Goal: Task Accomplishment & Management: Manage account settings

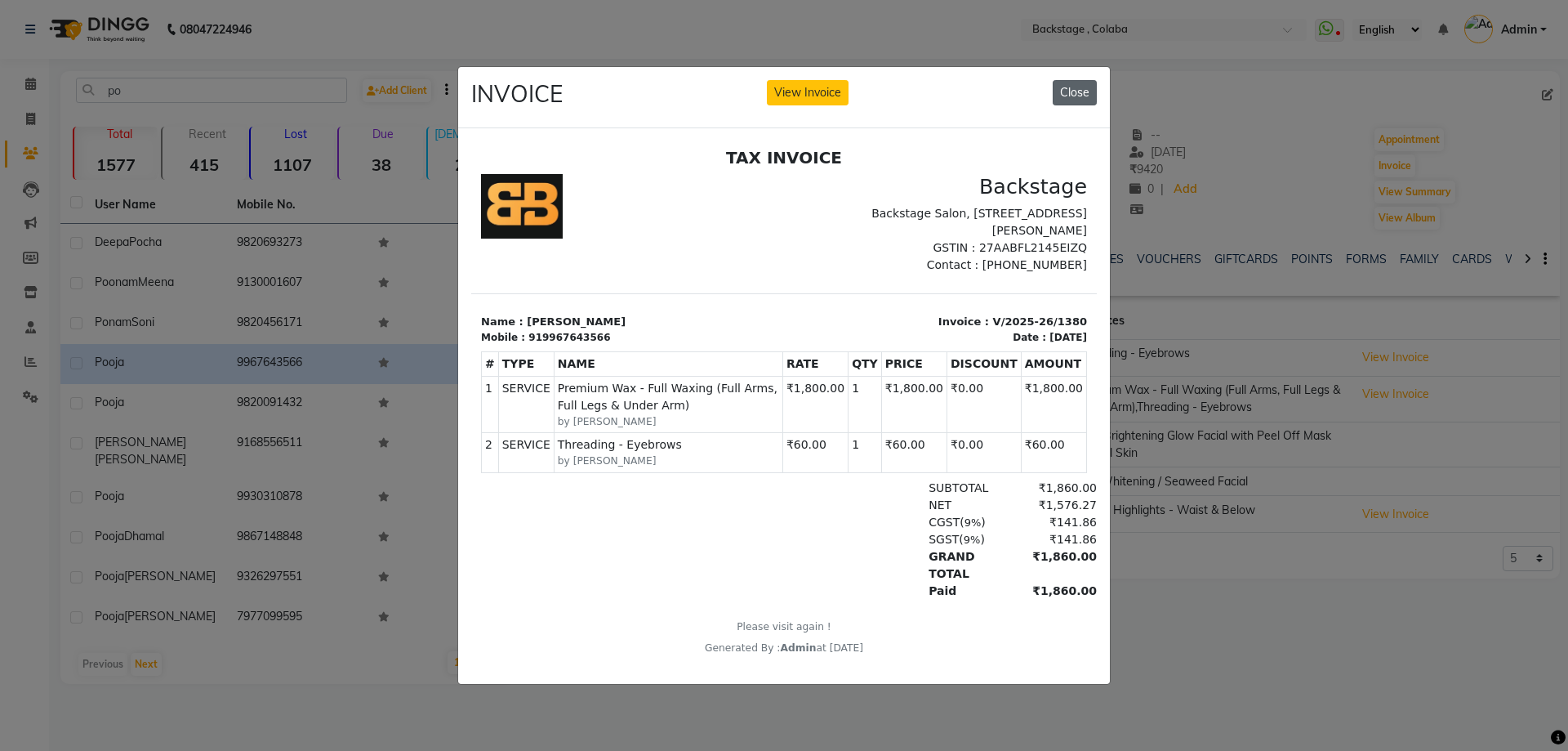
click at [1091, 80] on button "Close" at bounding box center [1075, 92] width 44 height 25
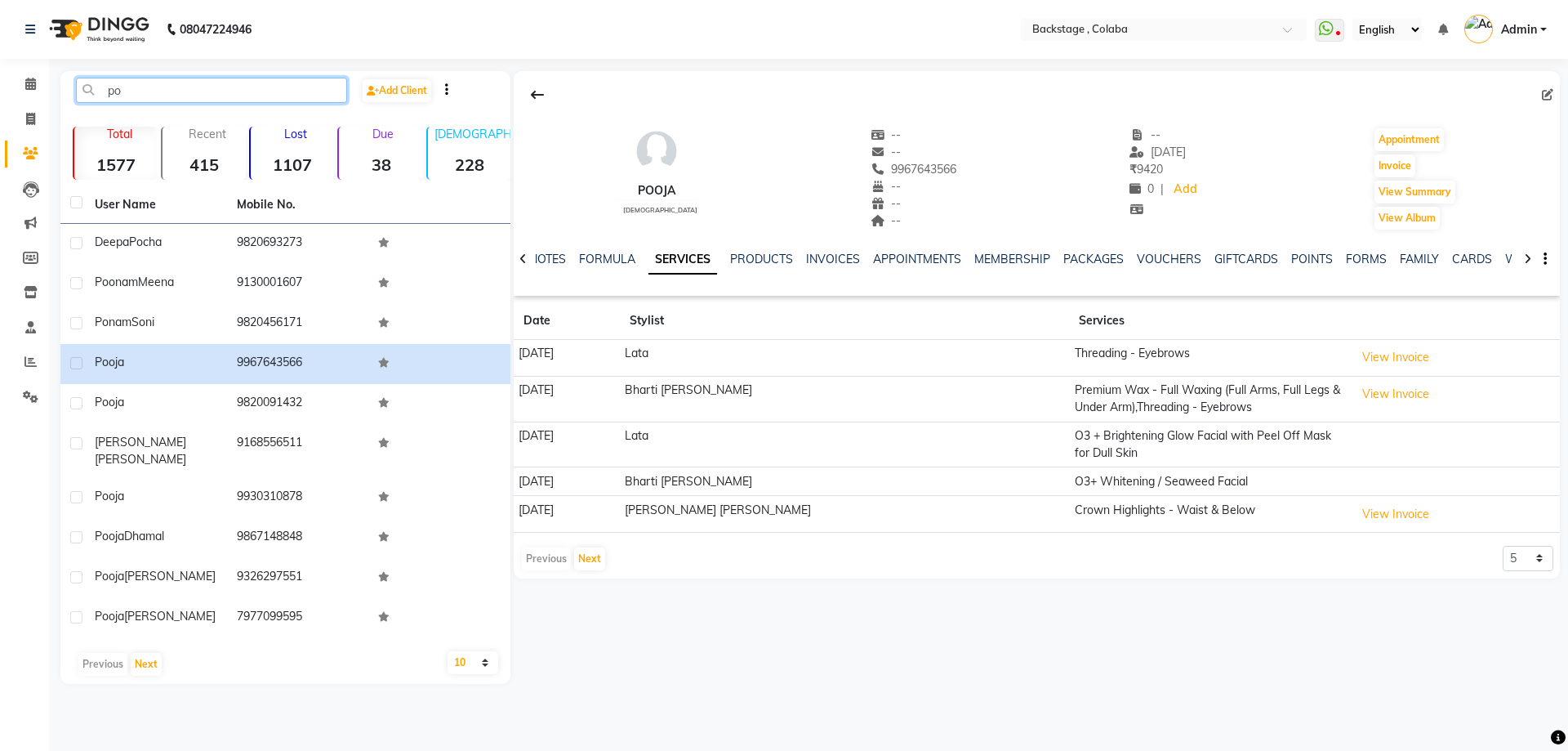
click at [231, 85] on input "po" at bounding box center [212, 91] width 271 height 25
type input "p"
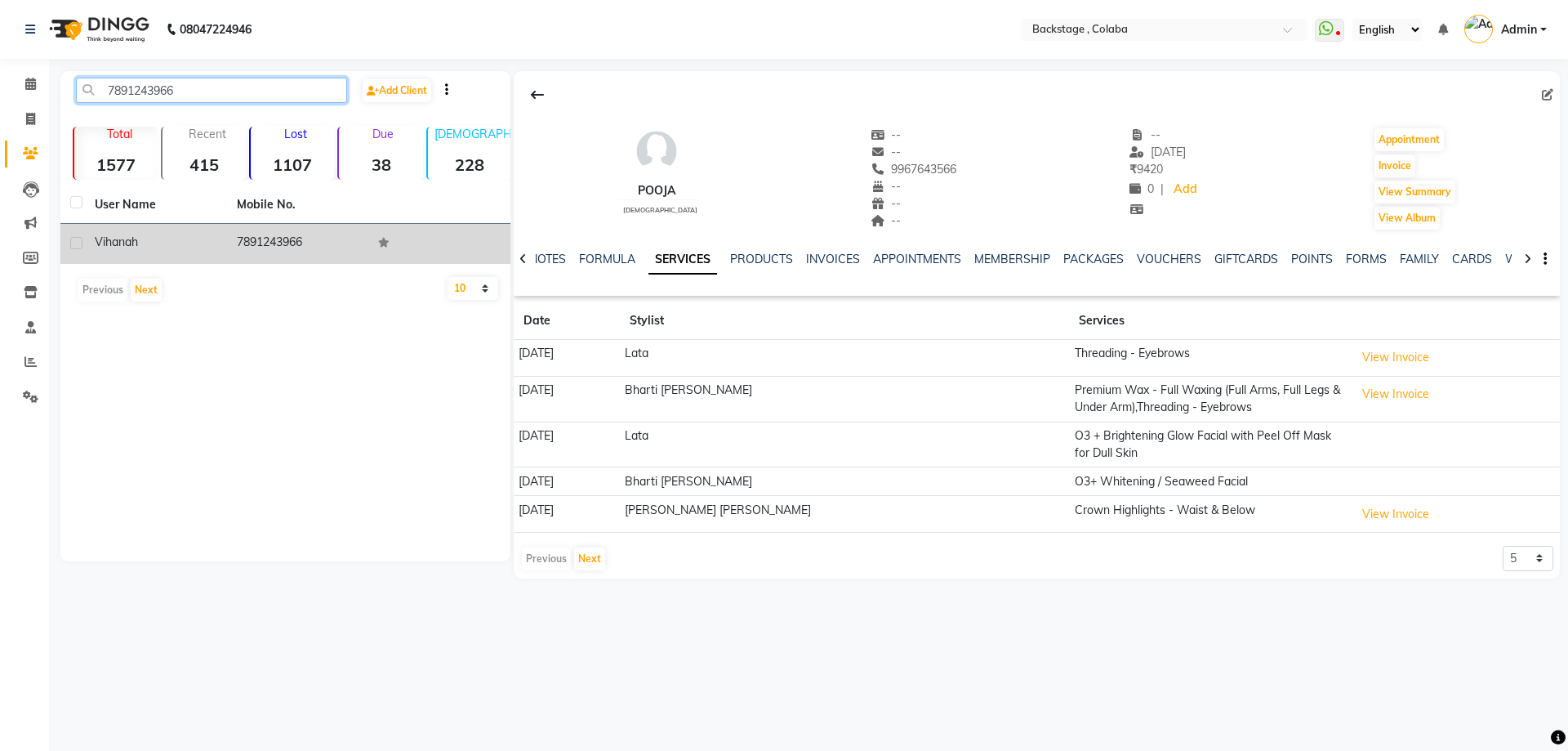
type input "7891243966"
click at [309, 224] on td "7891243966" at bounding box center [298, 244] width 142 height 40
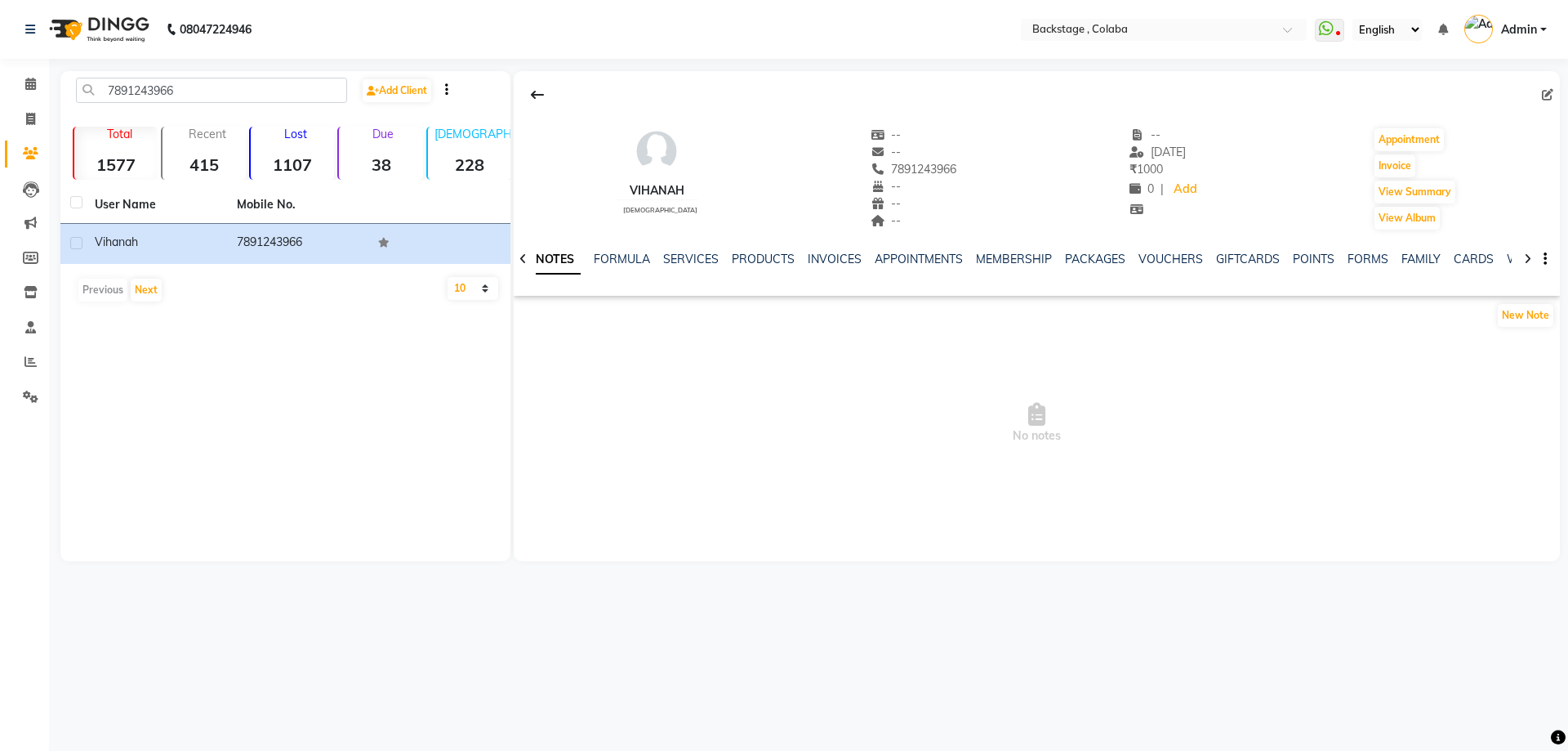
drag, startPoint x: 677, startPoint y: 237, endPoint x: 680, endPoint y: 272, distance: 35.1
click at [680, 272] on div "NOTES FORMULA SERVICES PRODUCTS INVOICES APPOINTMENTS MEMBERSHIP PACKAGES VOUCH…" at bounding box center [1037, 259] width 1046 height 57
click at [691, 263] on link "SERVICES" at bounding box center [691, 258] width 56 height 14
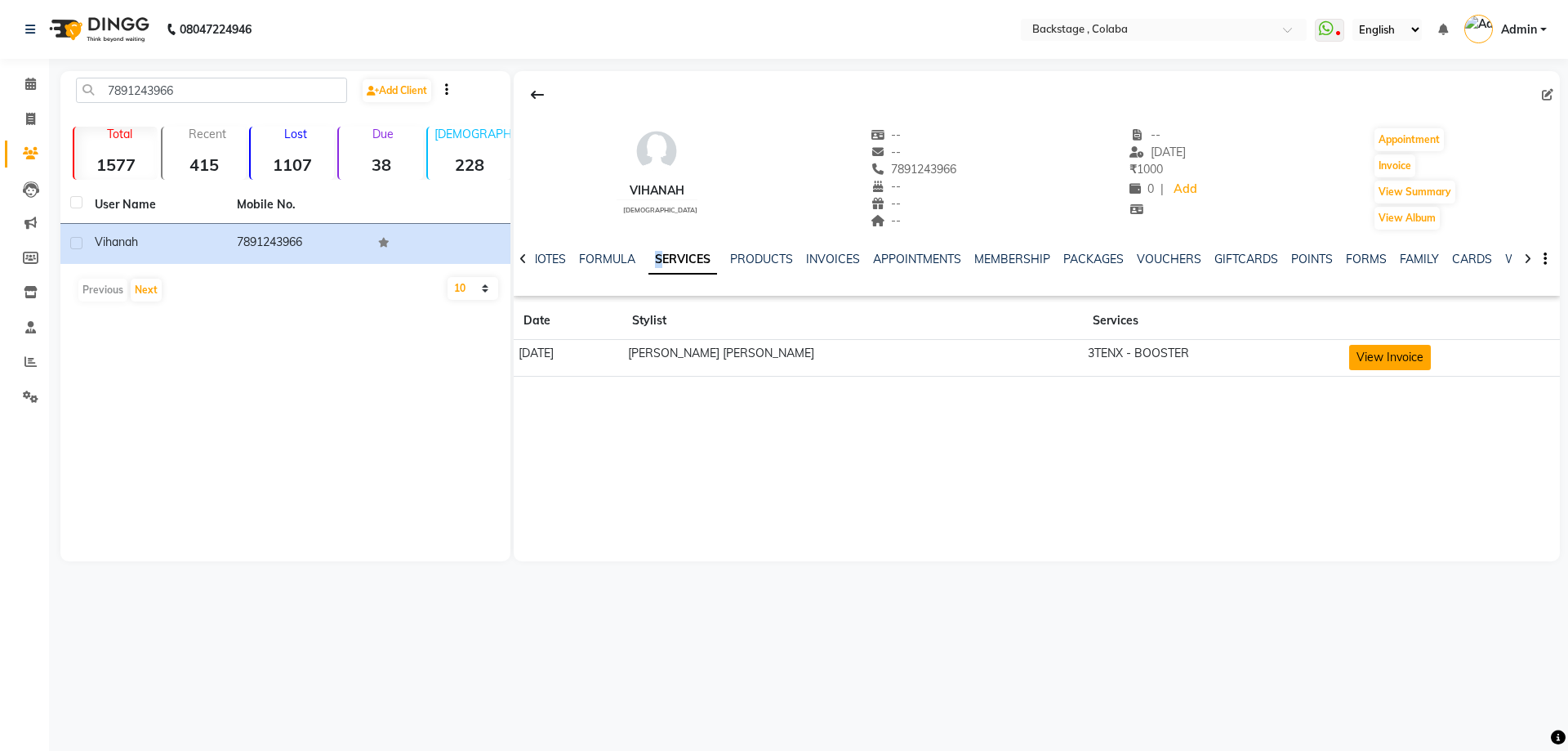
click at [1355, 363] on button "View Invoice" at bounding box center [1390, 357] width 82 height 25
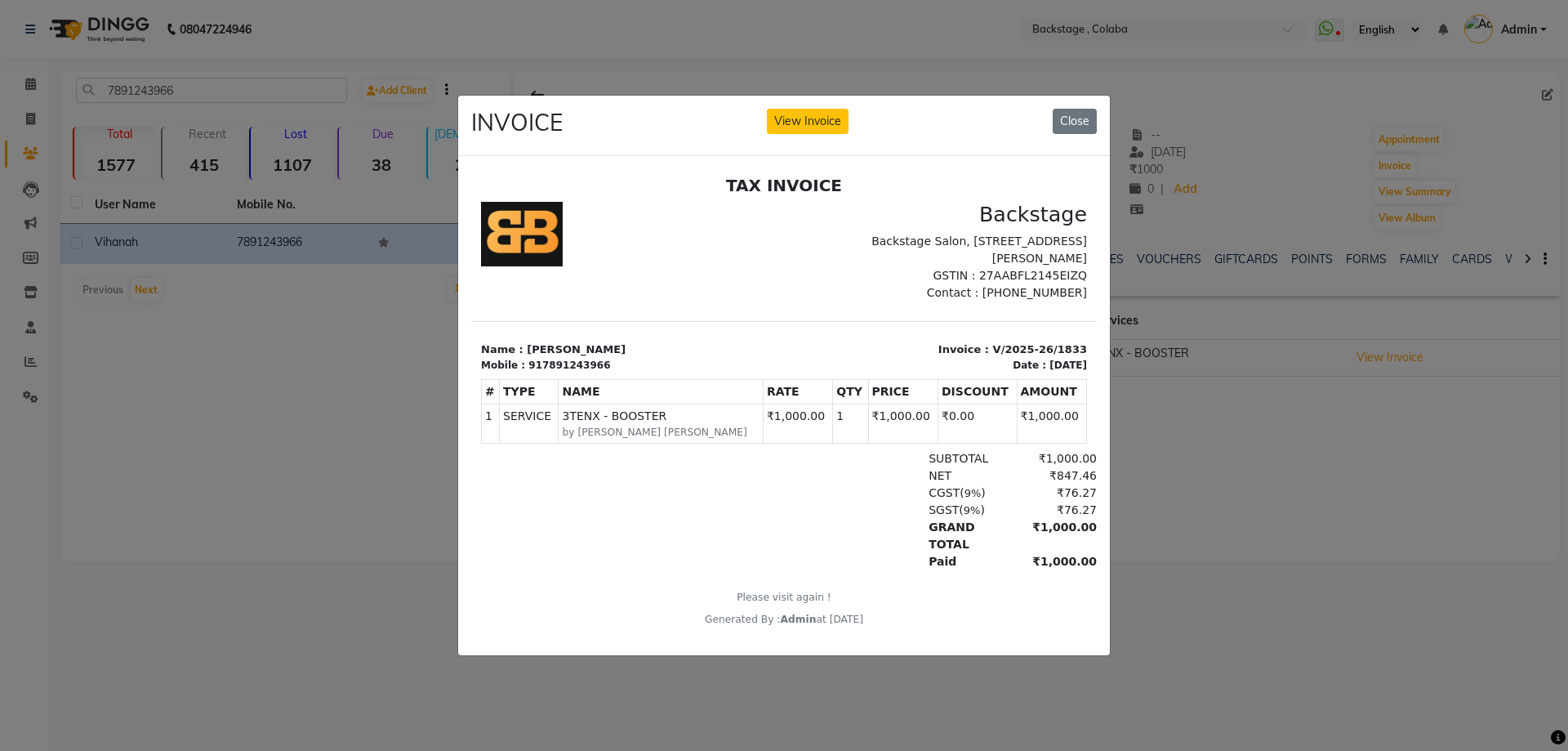
click at [1394, 644] on ngb-modal-window "INVOICE View Invoice Close" at bounding box center [784, 376] width 1568 height 751
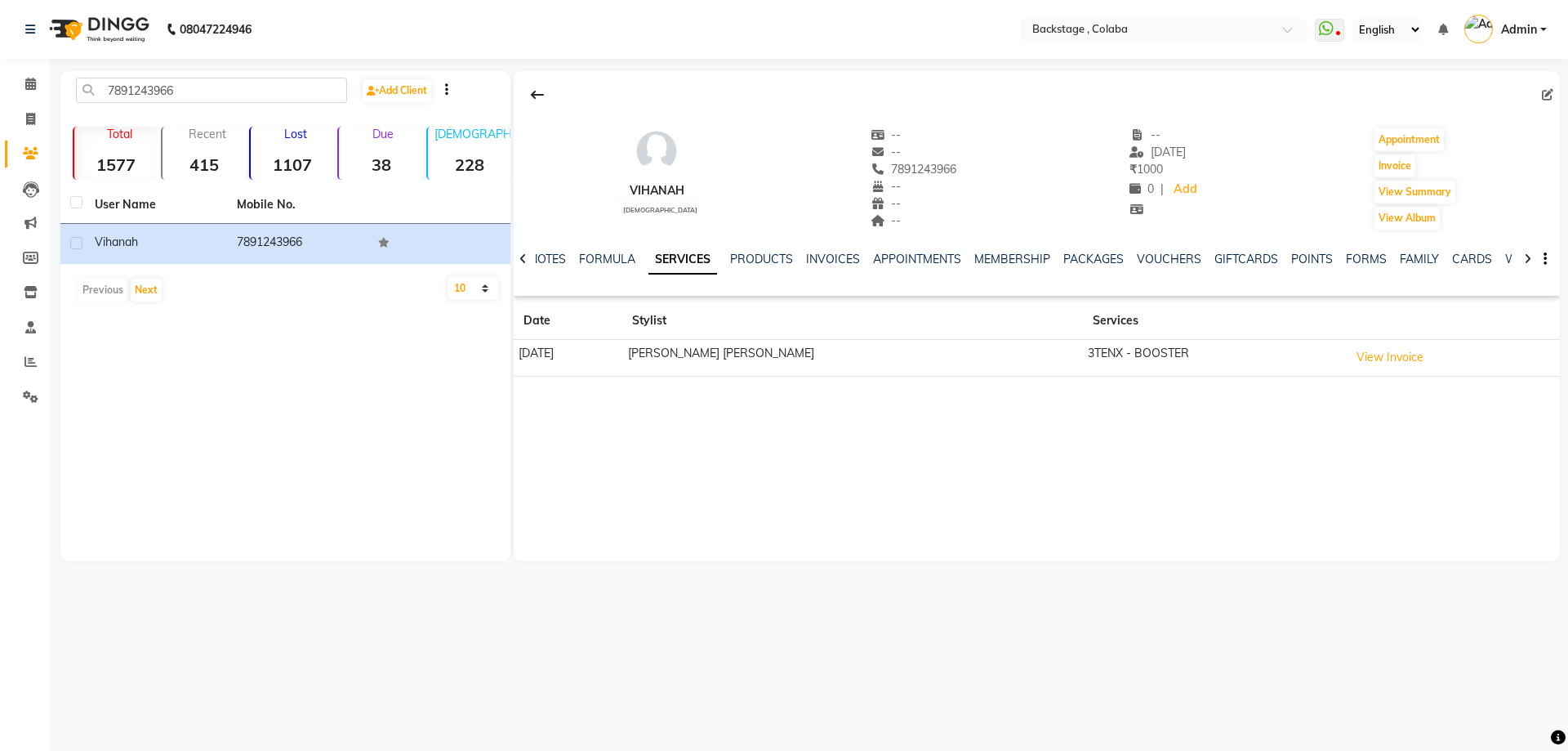
click at [1115, 533] on div "Vihanah [DEMOGRAPHIC_DATA] -- -- 7891243966 -- -- -- -- [DATE] ₹ 1000 0 | Add A…" at bounding box center [1037, 316] width 1046 height 490
click at [1362, 352] on button "View Invoice" at bounding box center [1390, 357] width 82 height 25
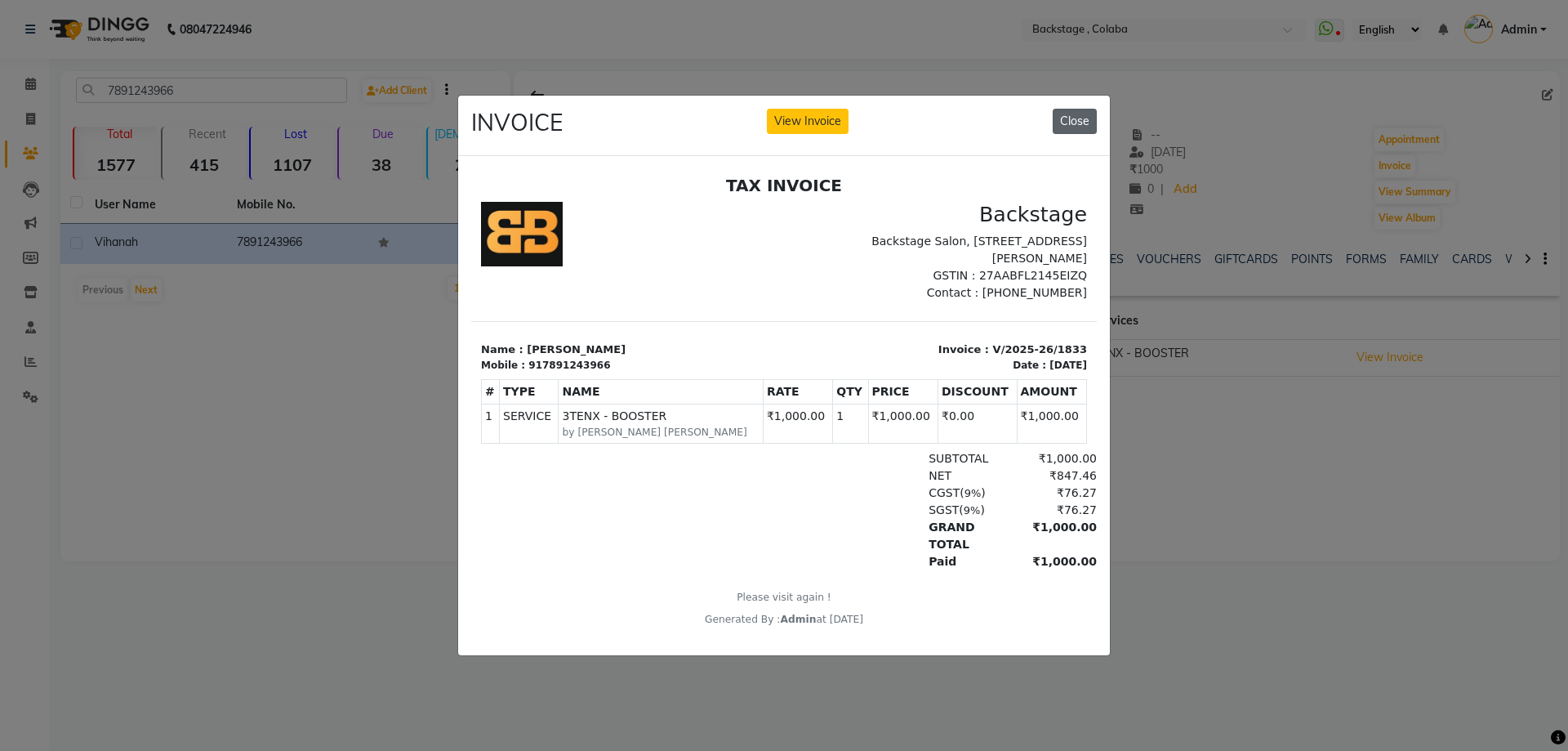
click at [1083, 122] on button "Close" at bounding box center [1075, 121] width 44 height 25
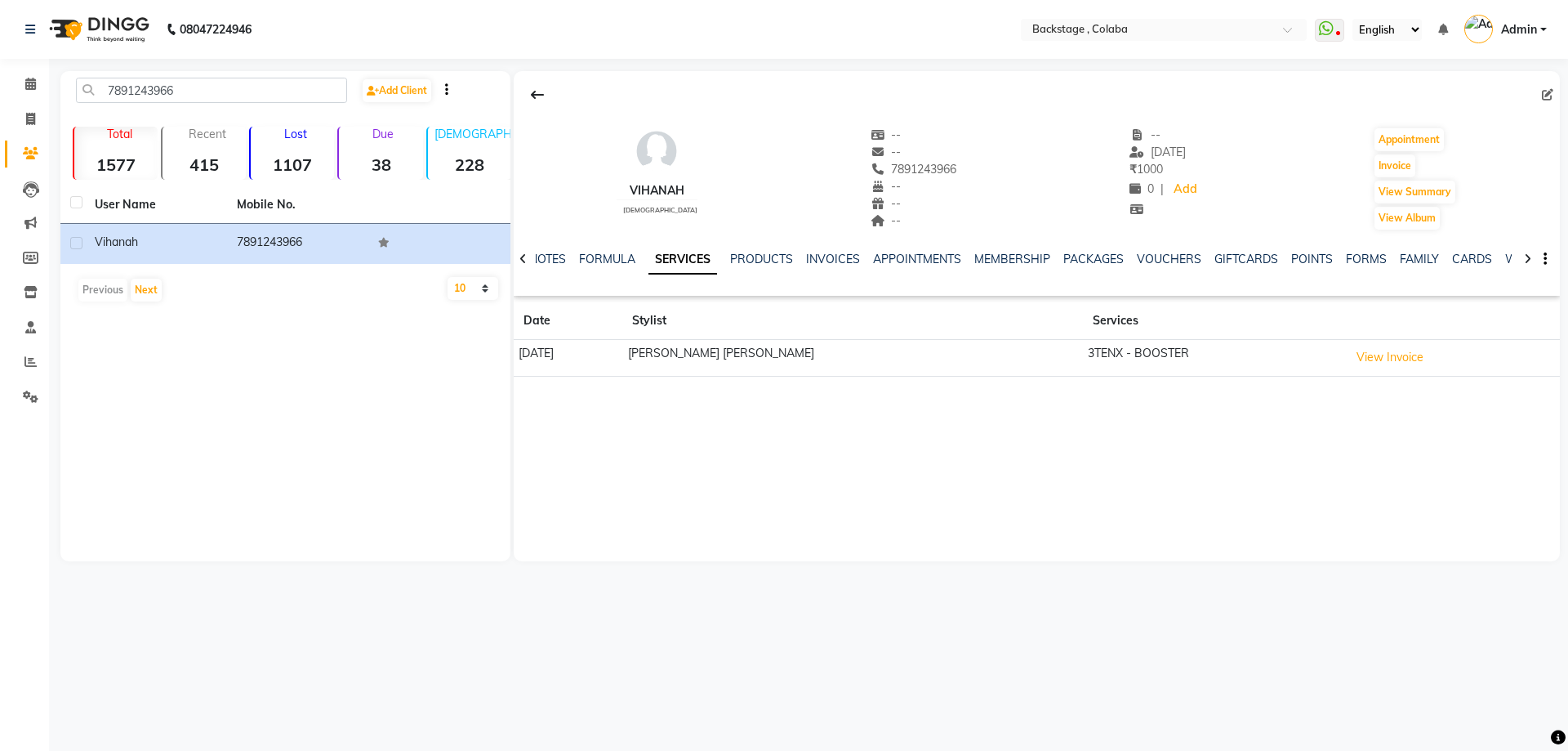
click at [1384, 472] on div "Vihanah [DEMOGRAPHIC_DATA] -- -- 7891243966 -- -- -- -- [DATE] ₹ 1000 0 | Add A…" at bounding box center [1037, 316] width 1046 height 490
